Goal: Task Accomplishment & Management: Use online tool/utility

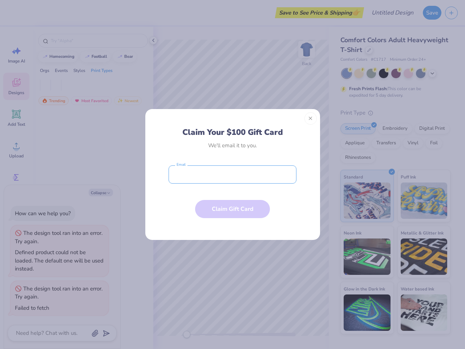
type textarea "x"
click at [233, 175] on input "email" at bounding box center [233, 174] width 128 height 18
click at [311, 119] on button "Close" at bounding box center [311, 118] width 12 height 12
